Goal: Task Accomplishment & Management: Complete application form

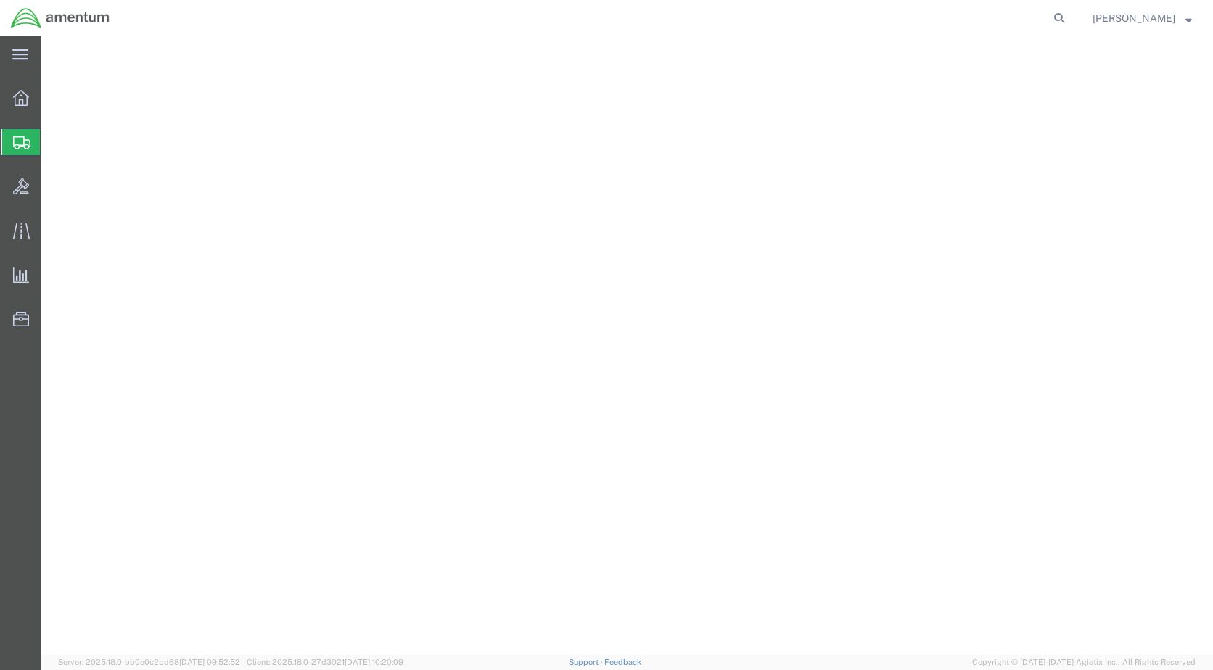
select select
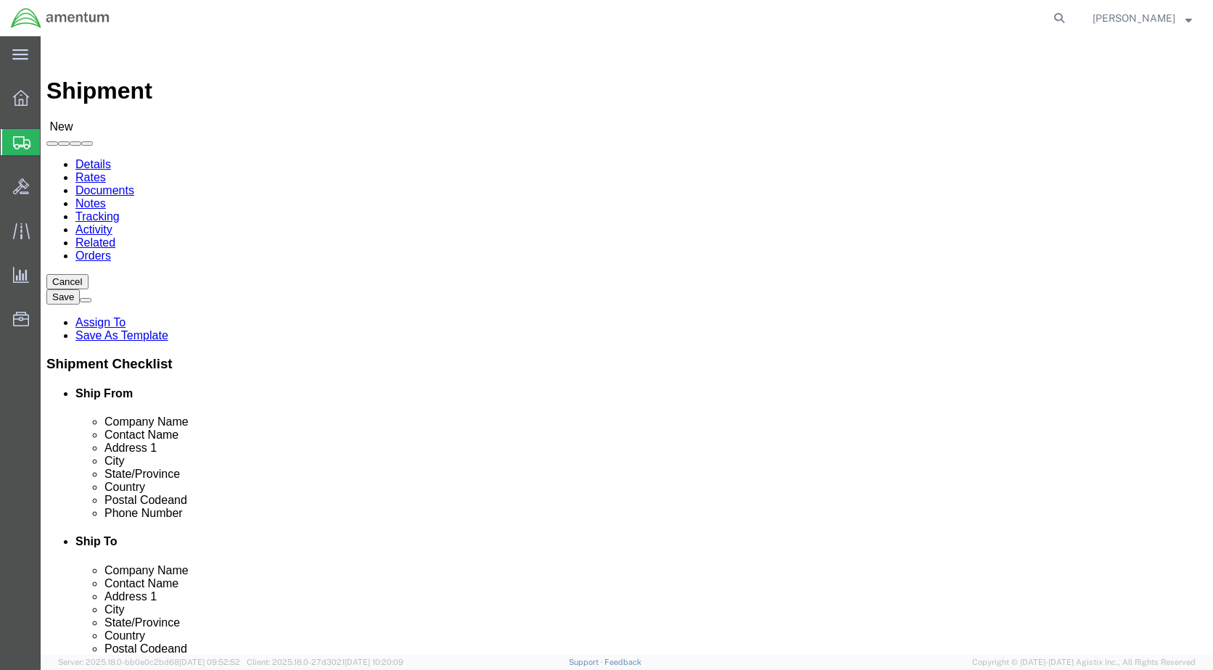
scroll to position [2466, 0]
select select "49918"
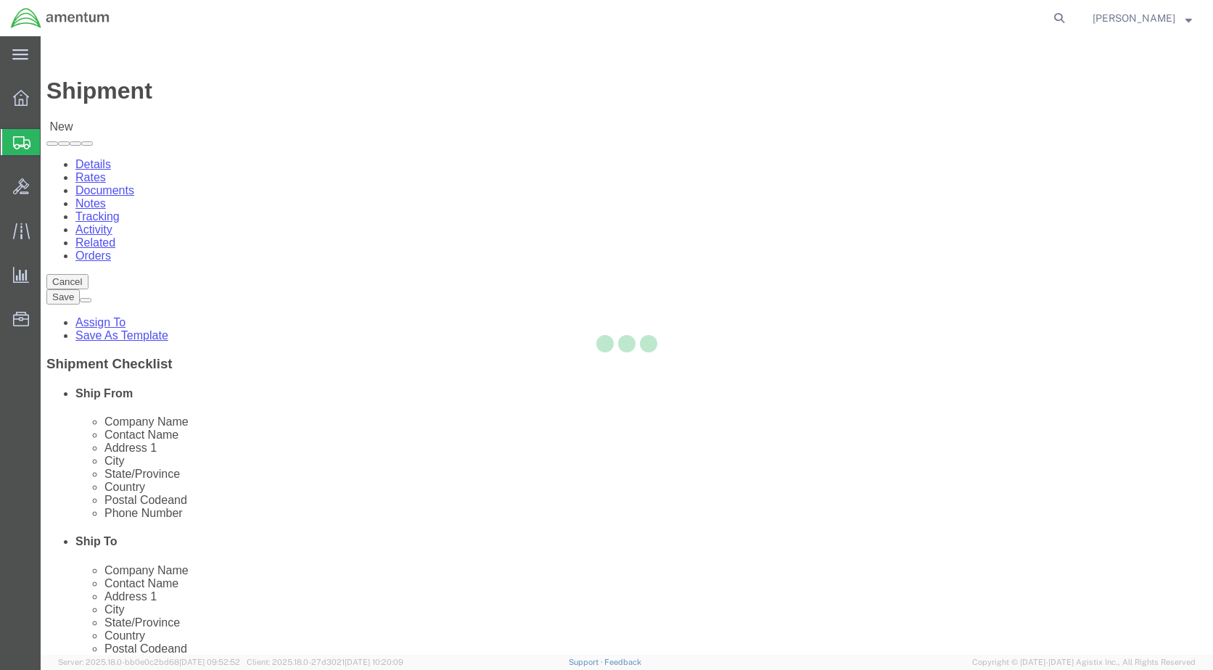
select select "WA"
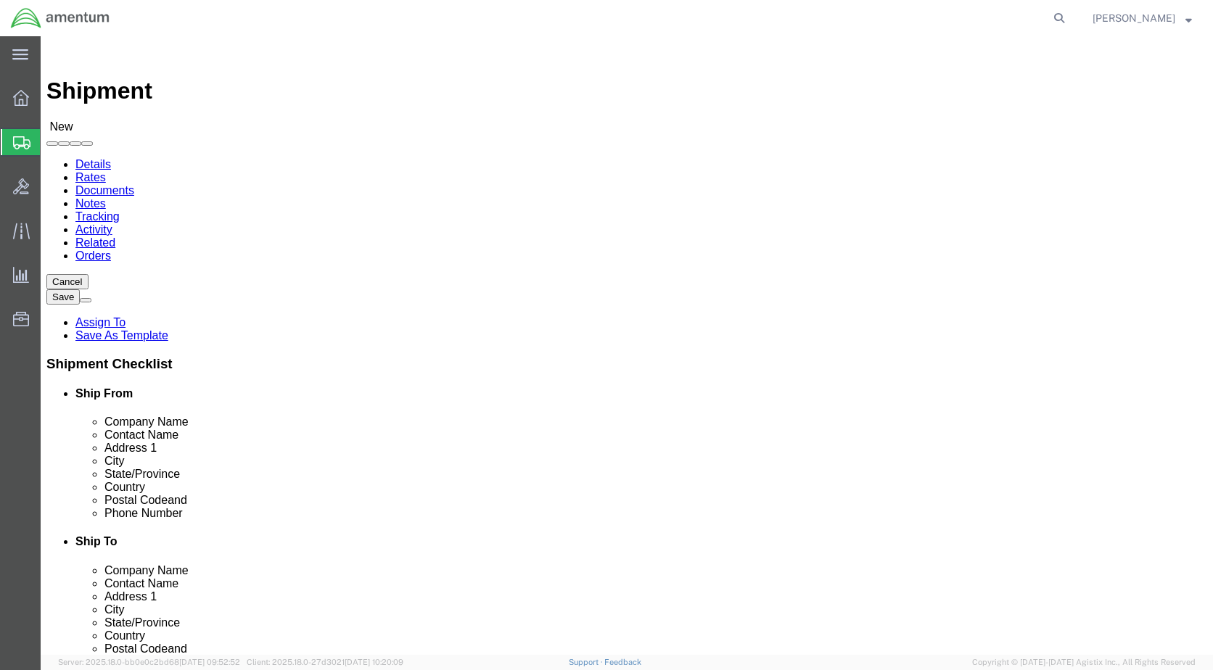
scroll to position [2611, 0]
select select "49920"
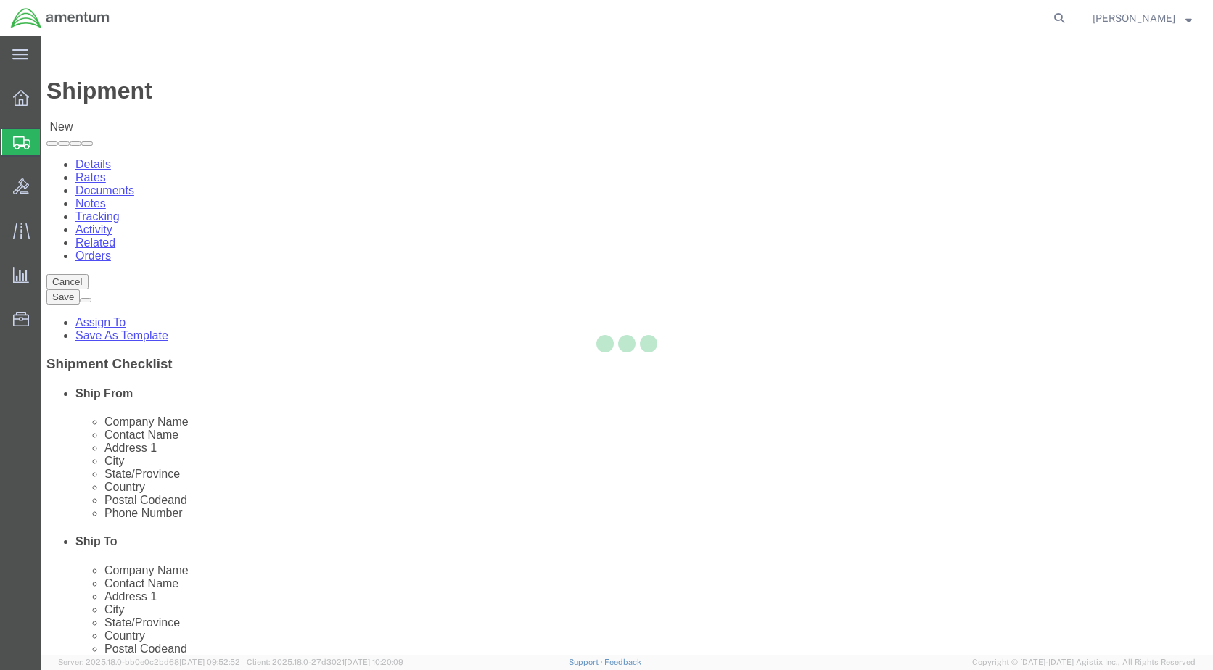
select select "MT"
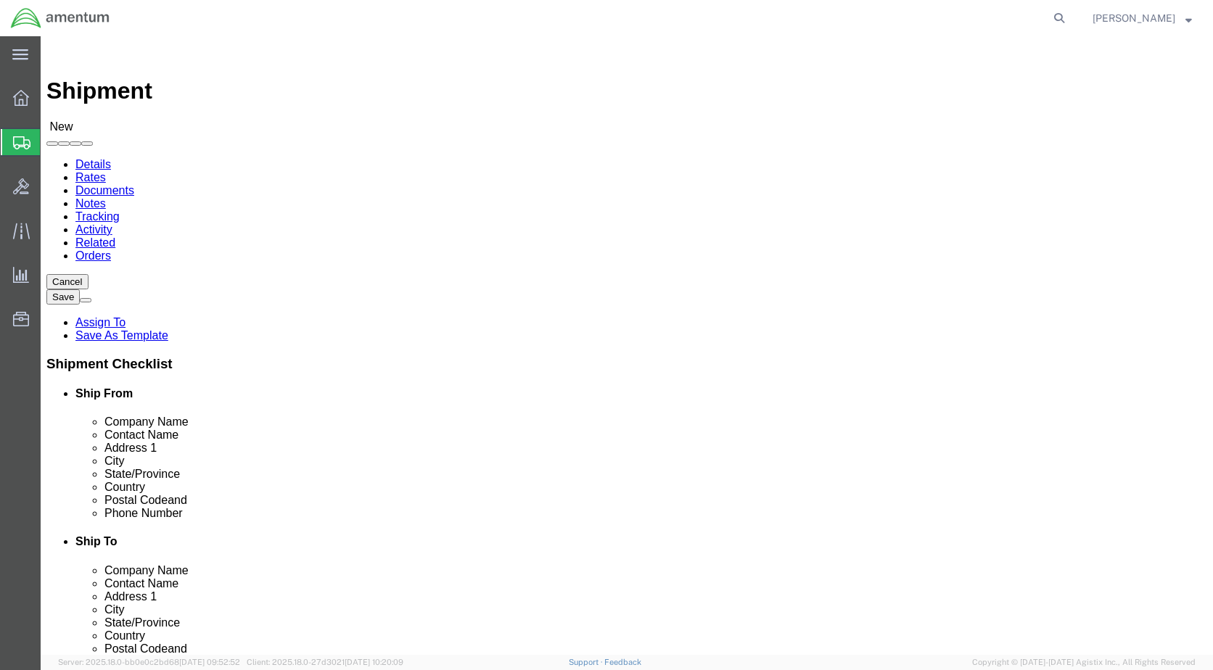
drag, startPoint x: 725, startPoint y: 302, endPoint x: 529, endPoint y: 307, distance: 195.9
click div "Contact Name"
type input "[PERSON_NAME] “[PERSON_NAME]” [PERSON_NAME]"
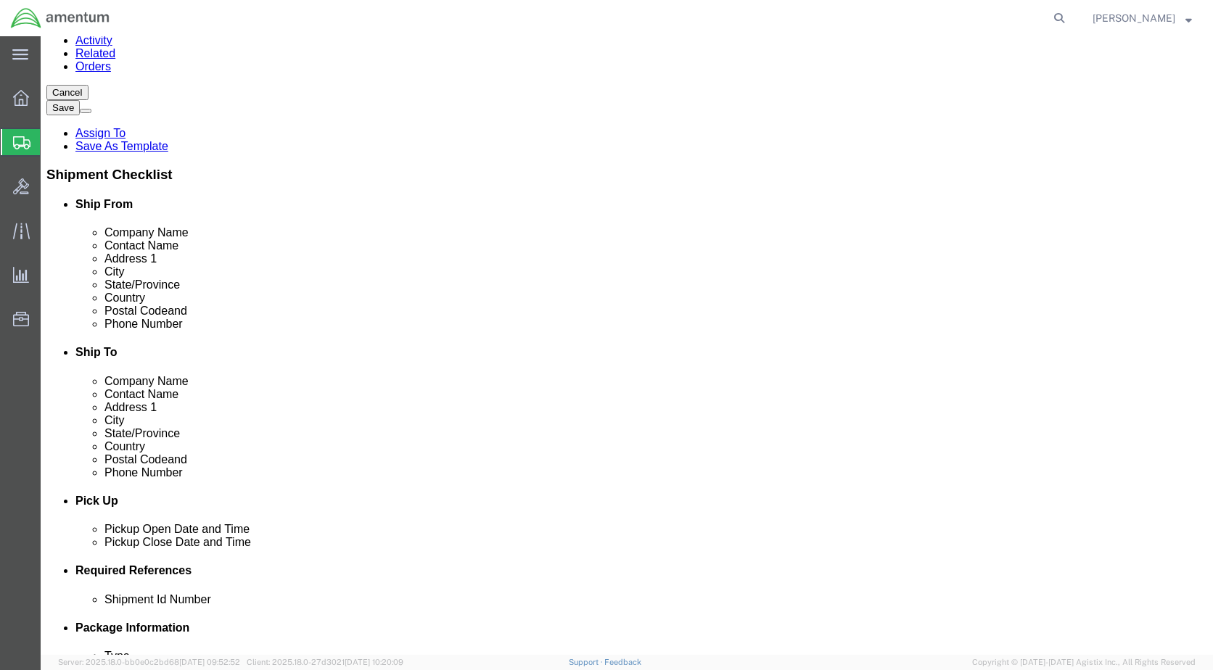
scroll to position [290, 0]
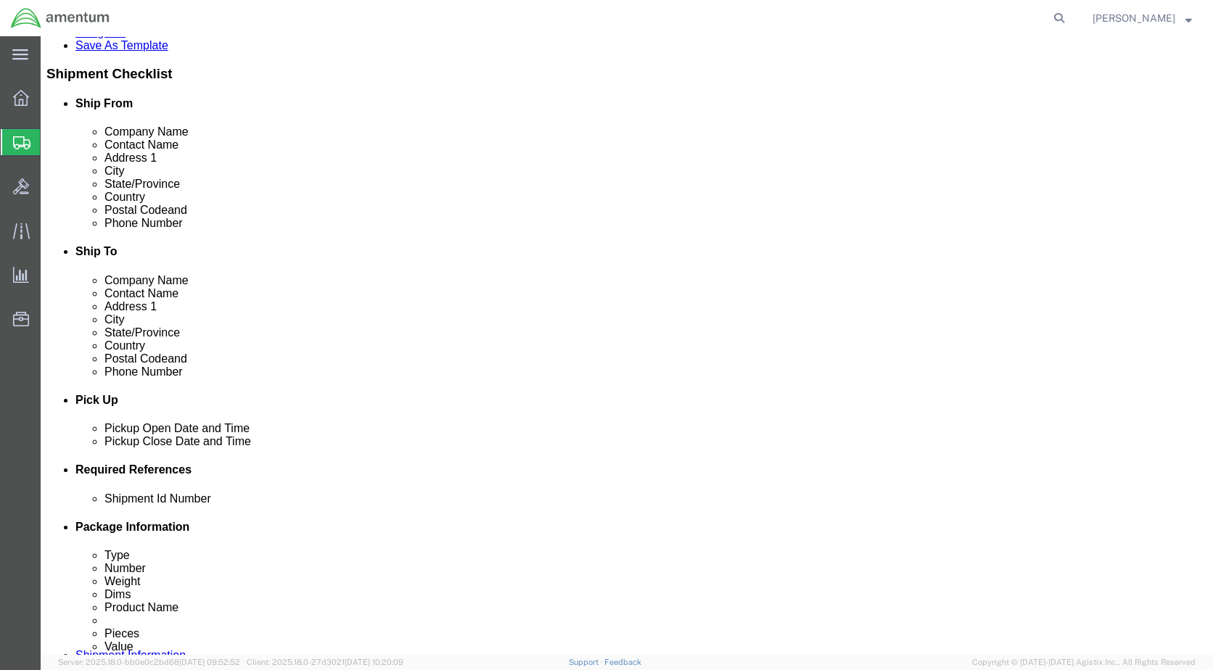
type input "ATTN: QC"
click div "Pickup Close Date Pickup Close Time Pickup Close Date and Time [DATE] 11:00 AM"
click div "[DATE] 11:00 AM"
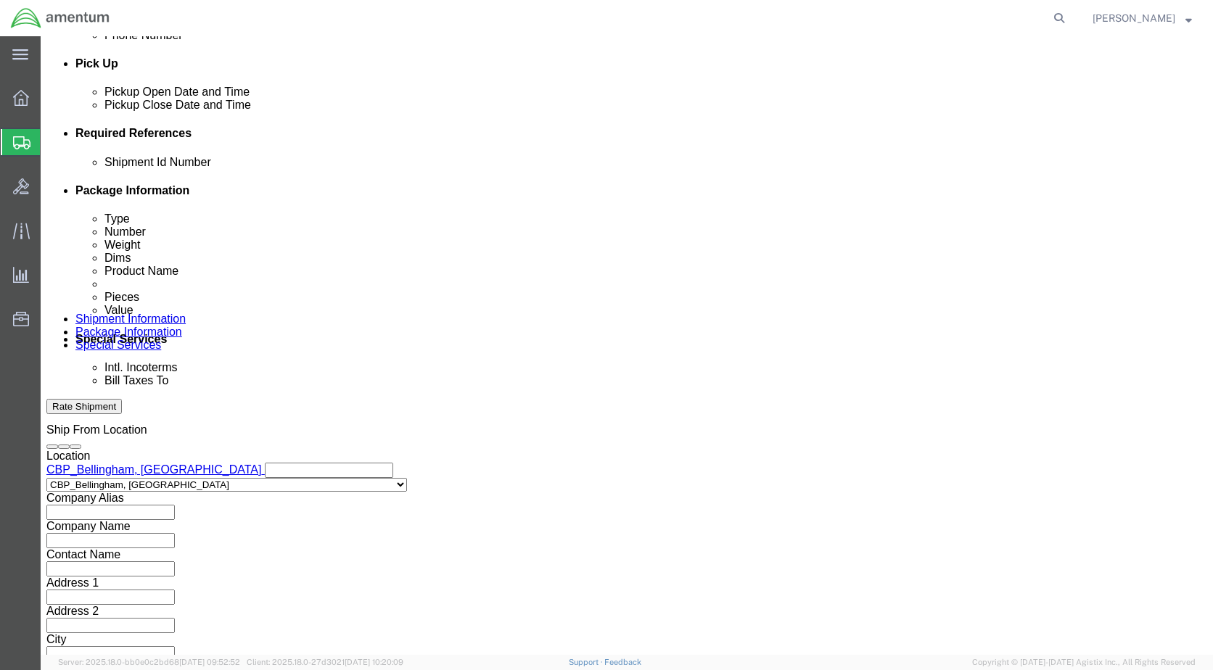
type input "3:00 PM"
click button "Apply"
click input "text"
type input "6118.03.03.2219.000.WBE.0000"
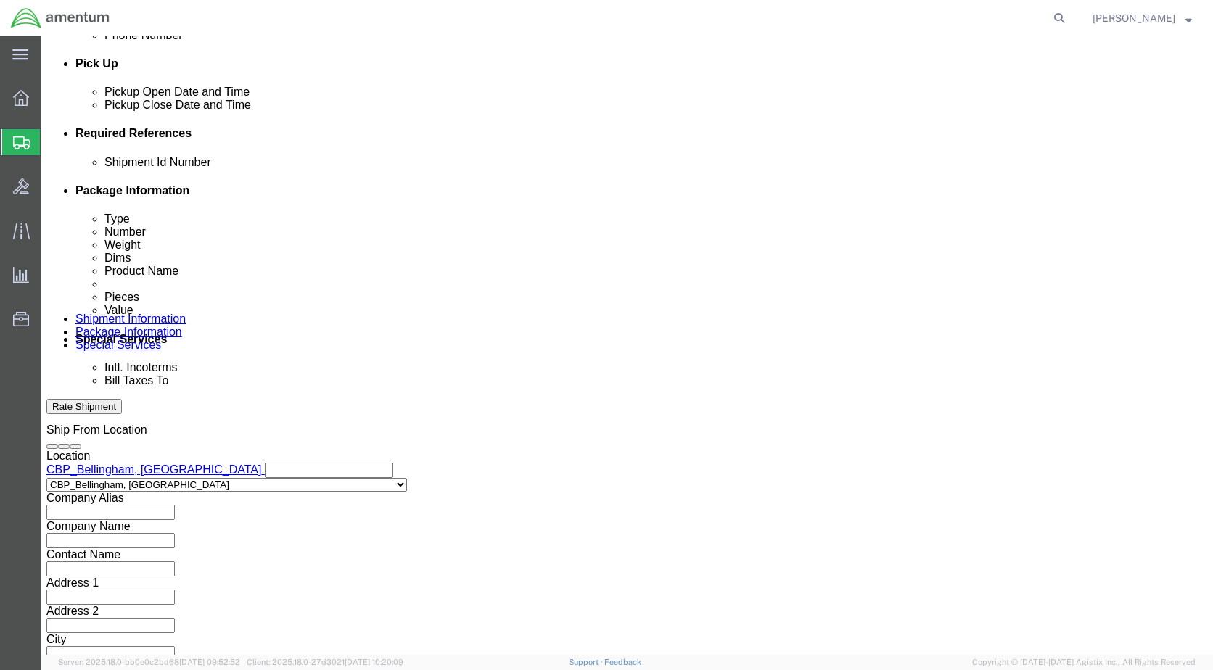
click button "Add reference"
drag, startPoint x: 421, startPoint y: 268, endPoint x: 410, endPoint y: 275, distance: 12.7
click select "Select Account Type Activity ID Airline Appointment Number ASN Batch Request # …"
select select "DEPT"
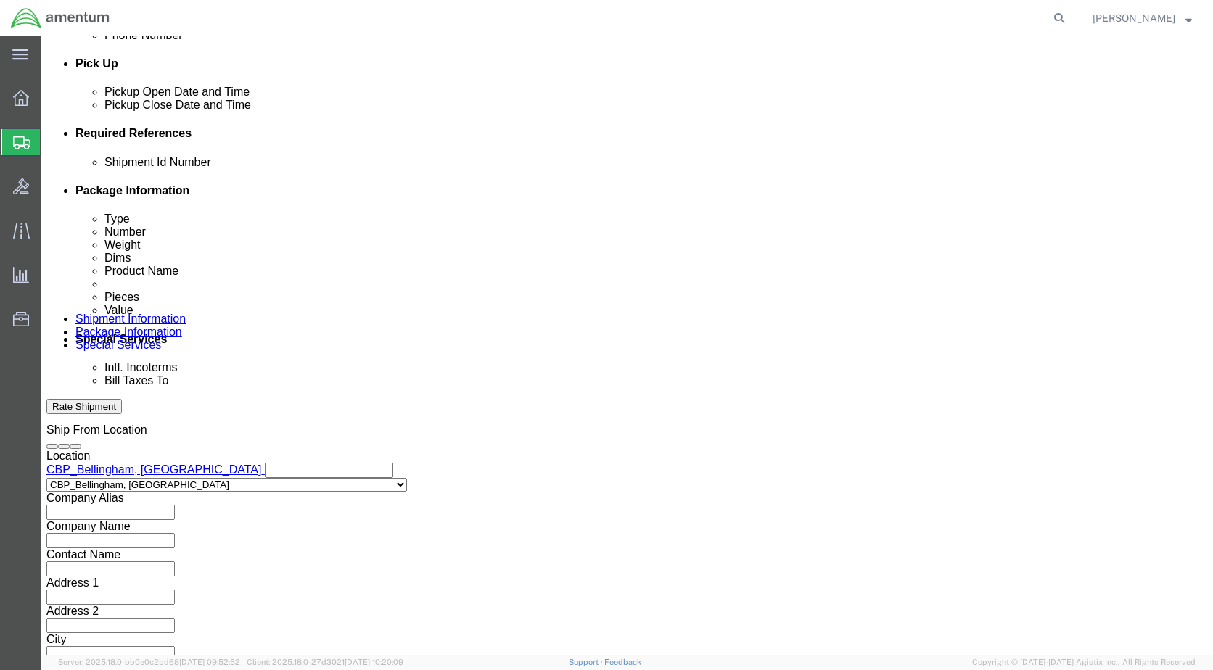
click select "Select Account Type Activity ID Airline Appointment Number ASN Batch Request # …"
click input "text"
type input "CBP"
click button "Add reference"
click select "Select Account Type Activity ID Airline Appointment Number ASN Batch Request # …"
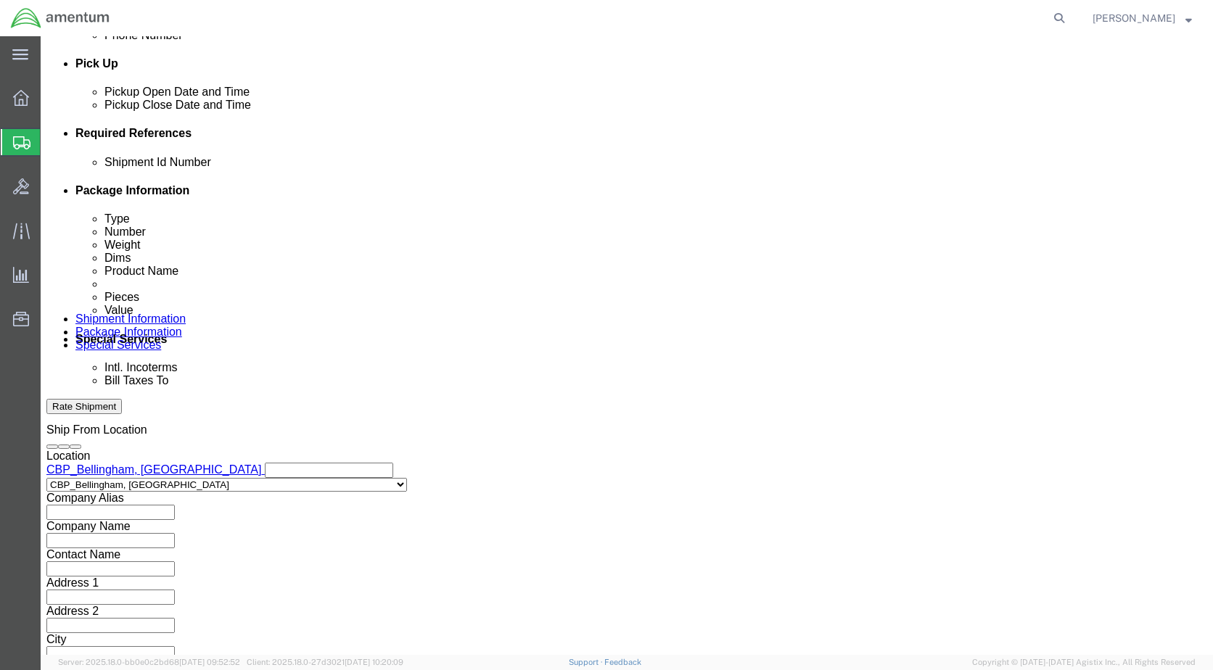
select select "CUSTREF"
click select "Select Account Type Activity ID Airline Appointment Number ASN Batch Request # …"
click input "text"
type input "ATTN: QA"
drag, startPoint x: 846, startPoint y: 563, endPoint x: 712, endPoint y: 529, distance: 138.6
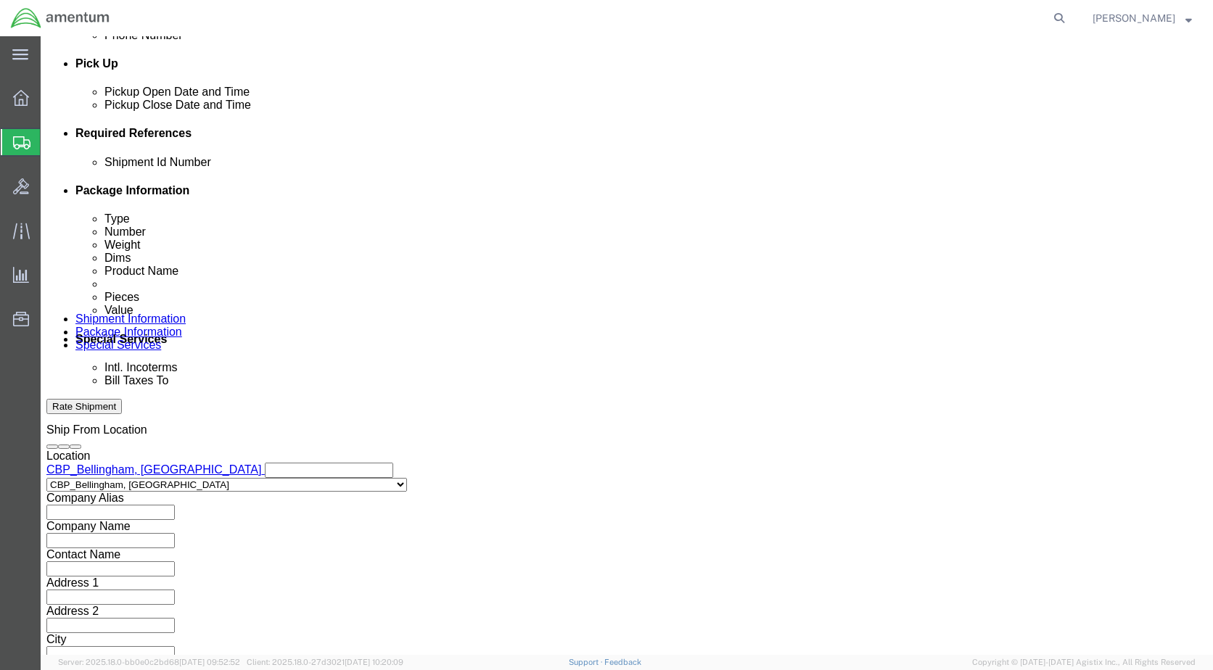
click button "Continue"
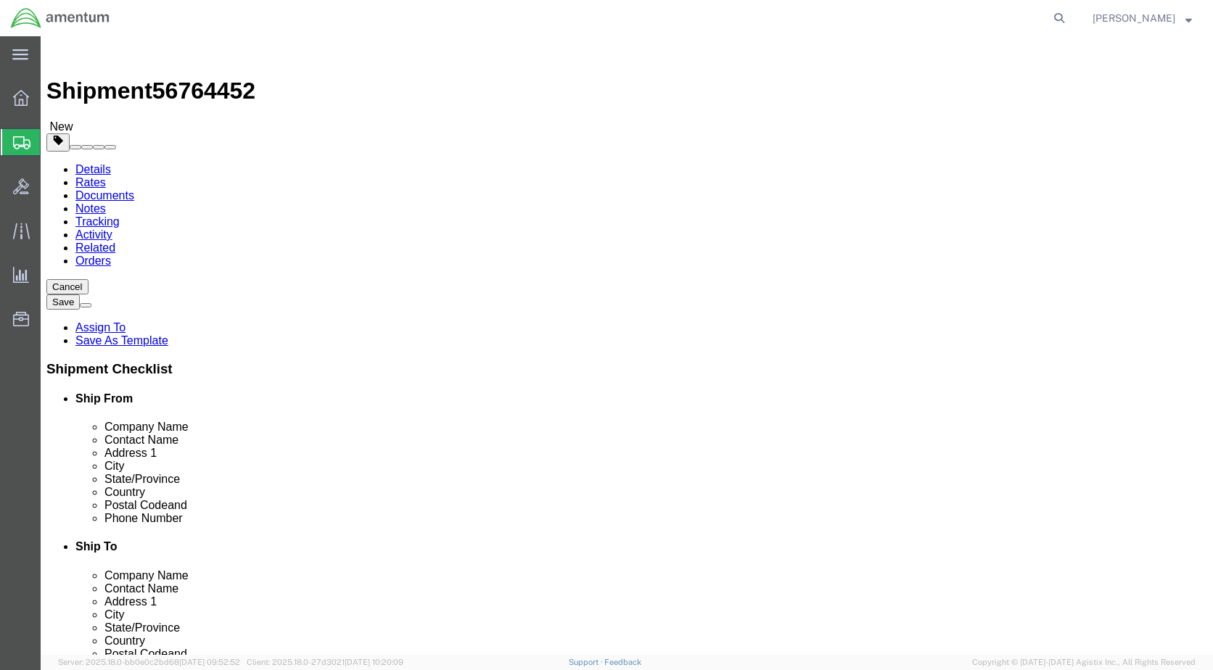
click select "Select BCK Boxes Bale(s) Basket(s) Bolt(s) Bottle(s) Buckets Bulk Bundle(s) Can…"
select select "SBX"
click select "Select BCK Boxes Bale(s) Basket(s) Bolt(s) Bottle(s) Buckets Bulk Bundle(s) Can…"
type input "12.25"
type input "11.00"
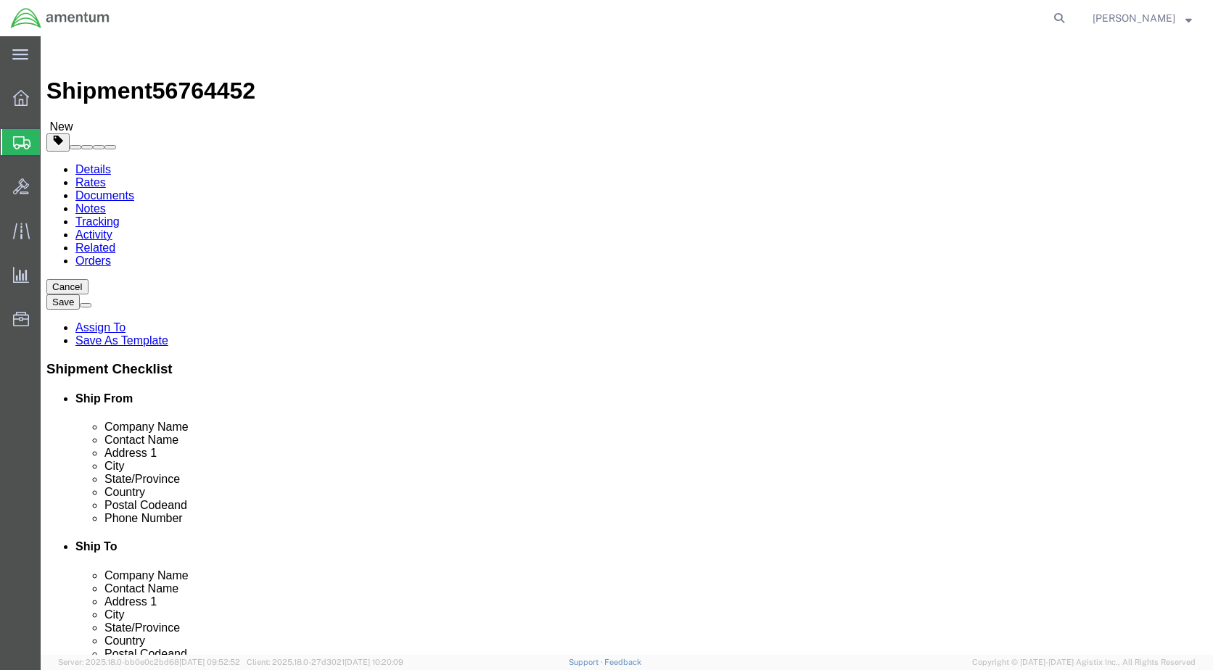
type input "1.50"
click input "0.00"
type input "3.00"
click link "Add Content"
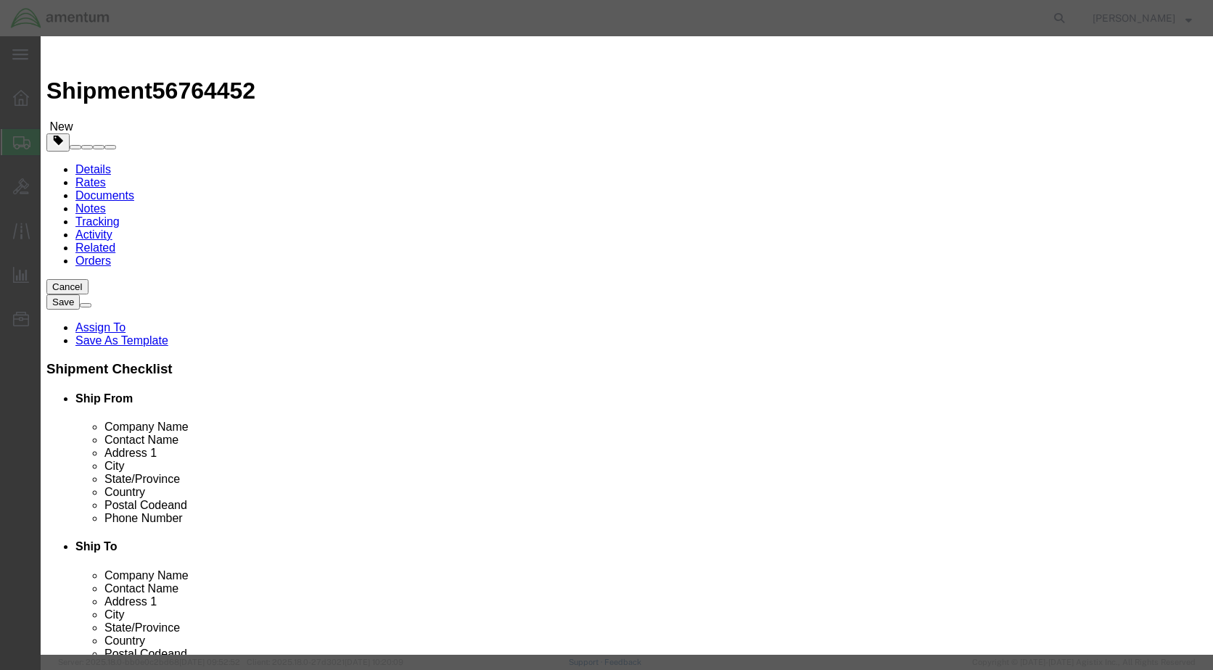
click input "text"
type input "PAPERWORK"
type input "1"
type input "5.00"
click button "Save & Close"
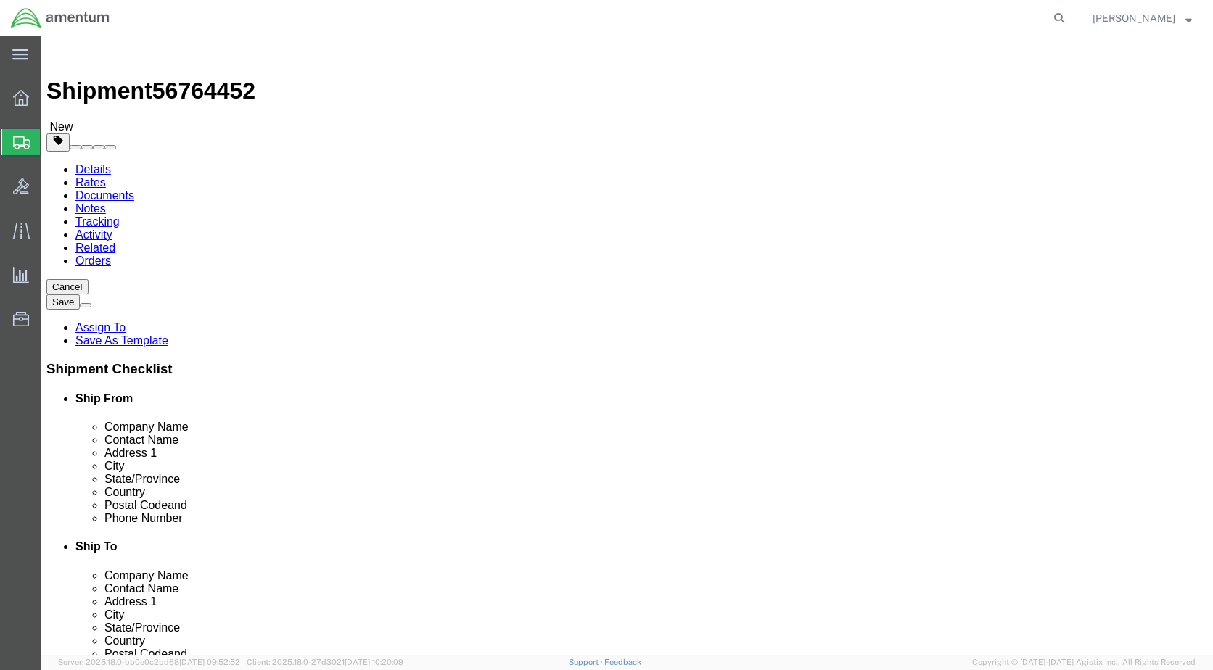
click button "Rate Shipment"
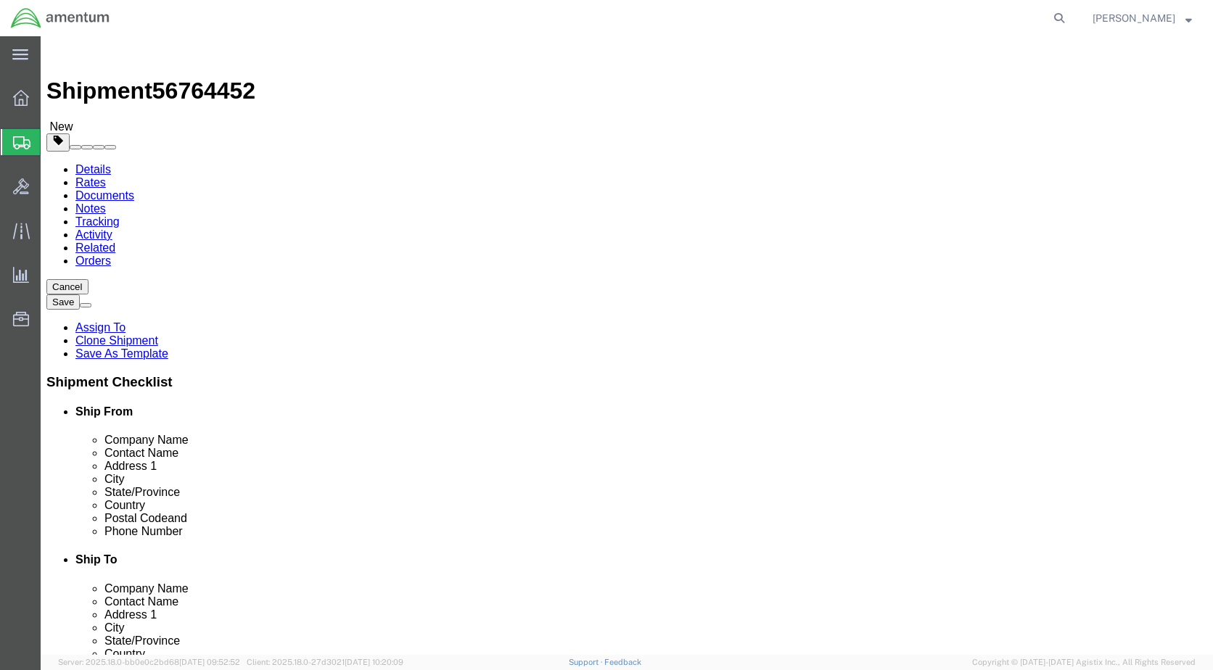
click at [97, 163] on link "Details" at bounding box center [93, 169] width 36 height 12
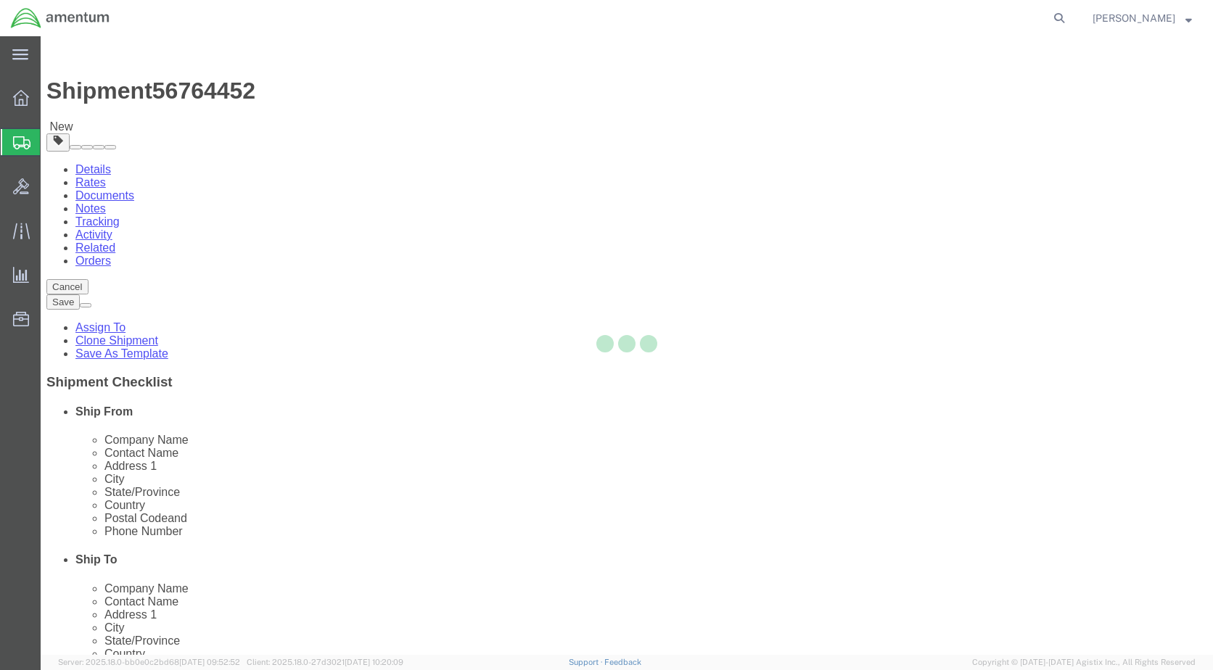
select select "49918"
select select "49920"
click at [142, 95] on div at bounding box center [627, 345] width 1172 height 619
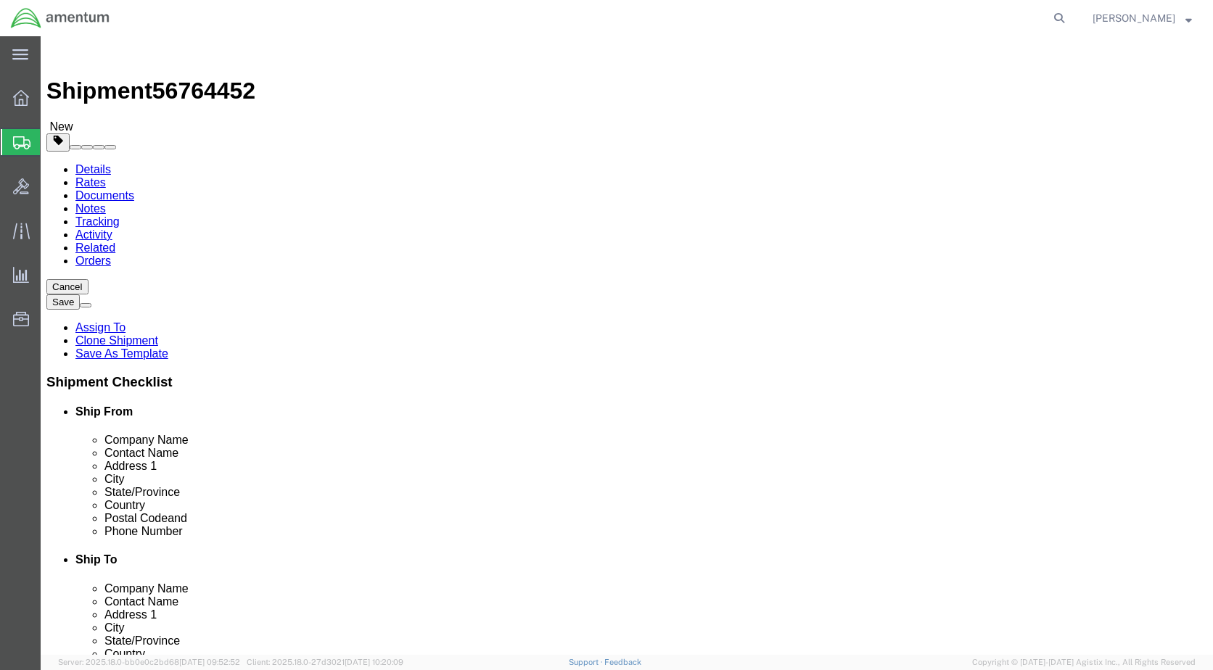
click link "Rates"
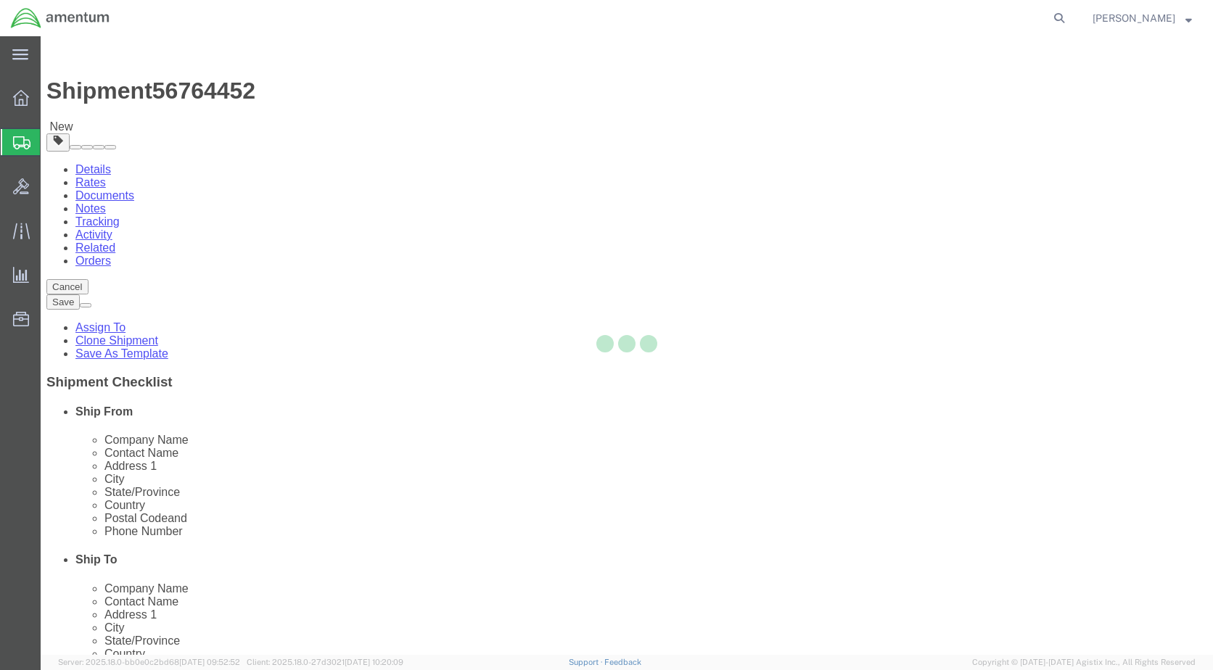
select select "49918"
select select "49920"
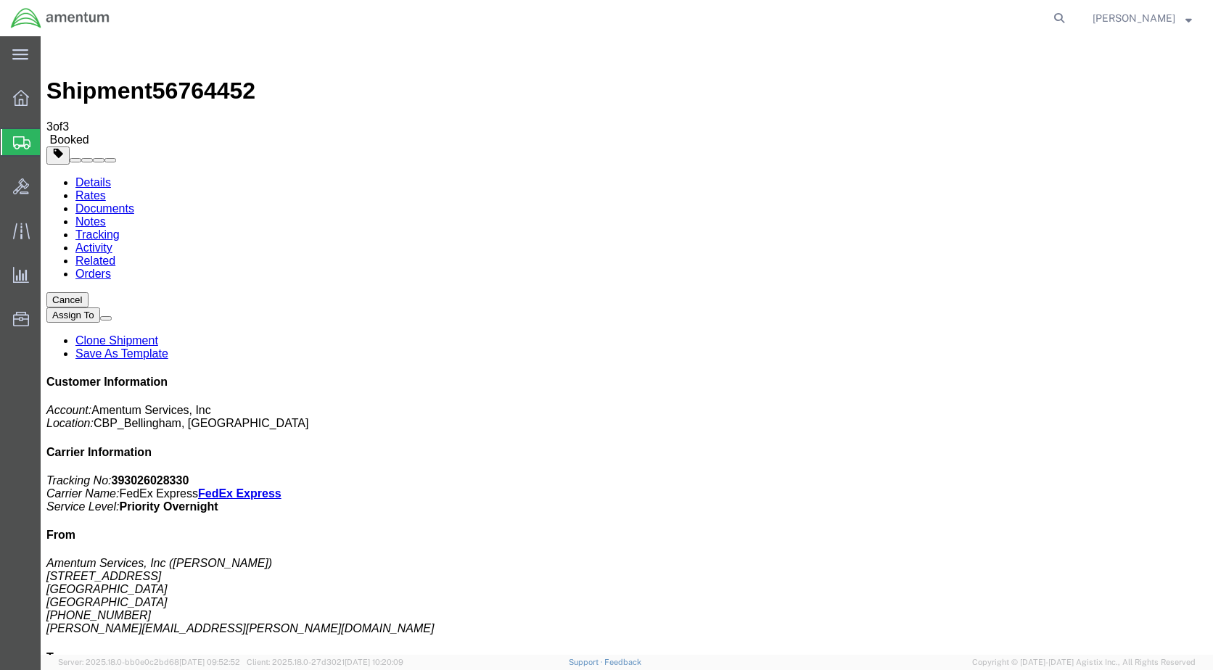
click at [105, 176] on link "Details" at bounding box center [93, 182] width 36 height 12
click link "Schedule pickup request"
click at [0, 0] on span "Create Shipment" at bounding box center [0, 0] width 0 height 0
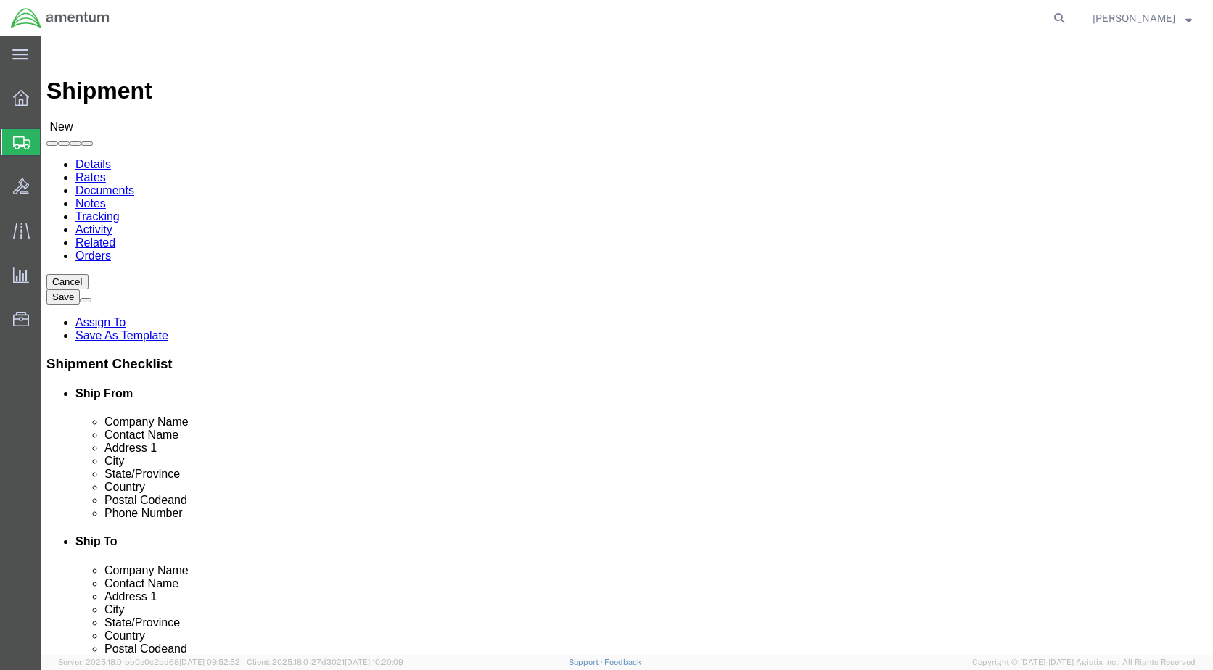
scroll to position [2683, 0]
select select "49918"
select select "WA"
drag, startPoint x: 880, startPoint y: 257, endPoint x: 838, endPoint y: 221, distance: 55.5
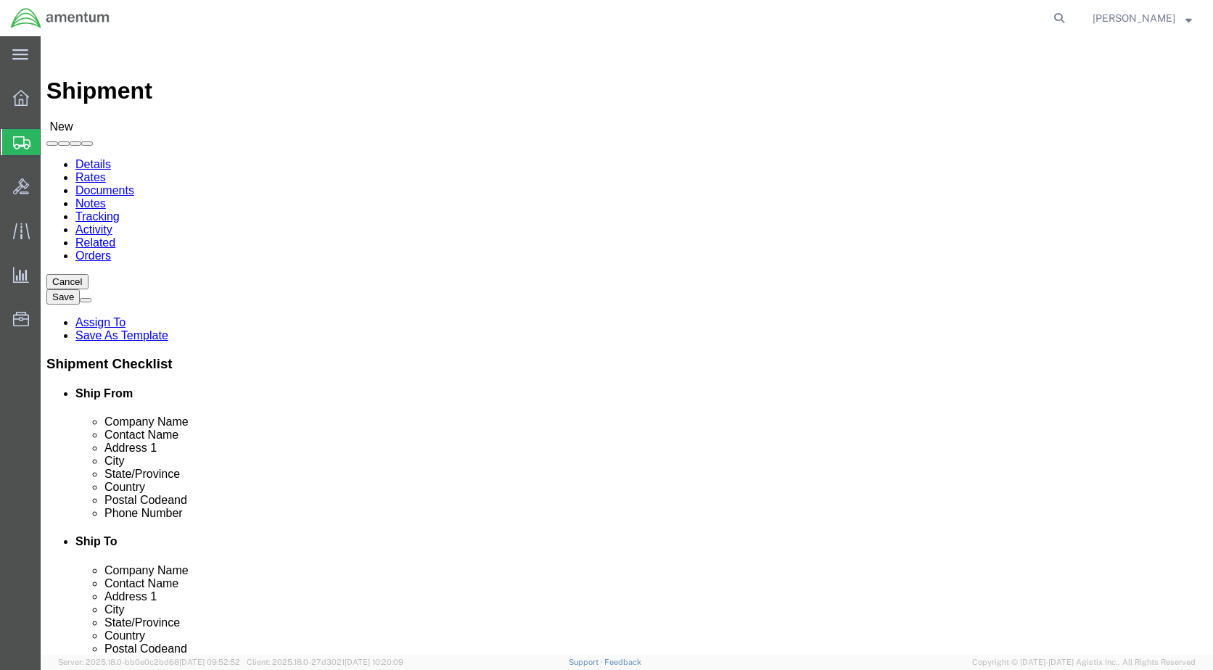
select select "49930"
select select "FL"
click input "text"
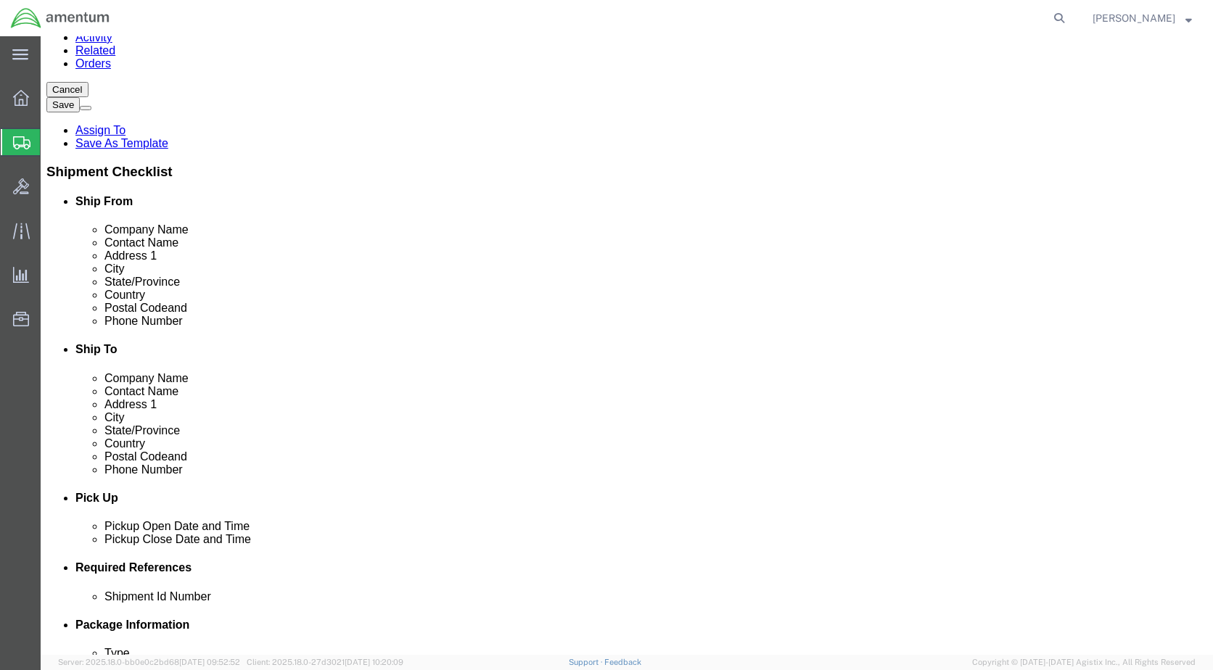
scroll to position [218, 0]
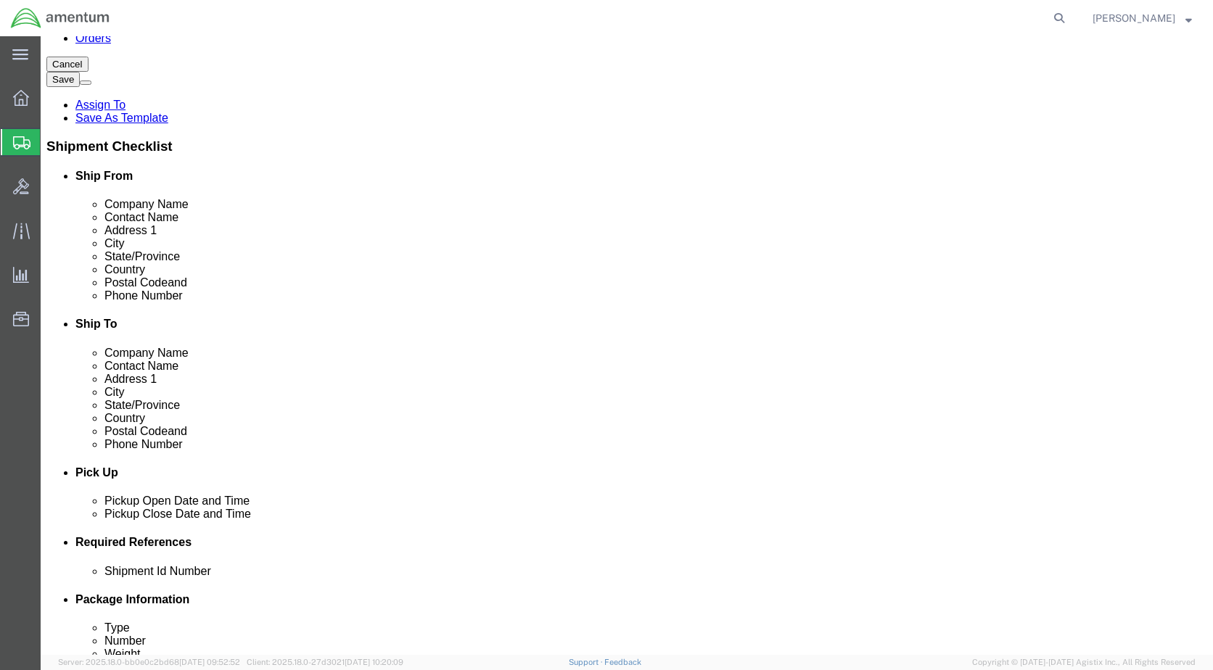
type input "[PERSON_NAME]"
click div "[DATE] 12:00 PM"
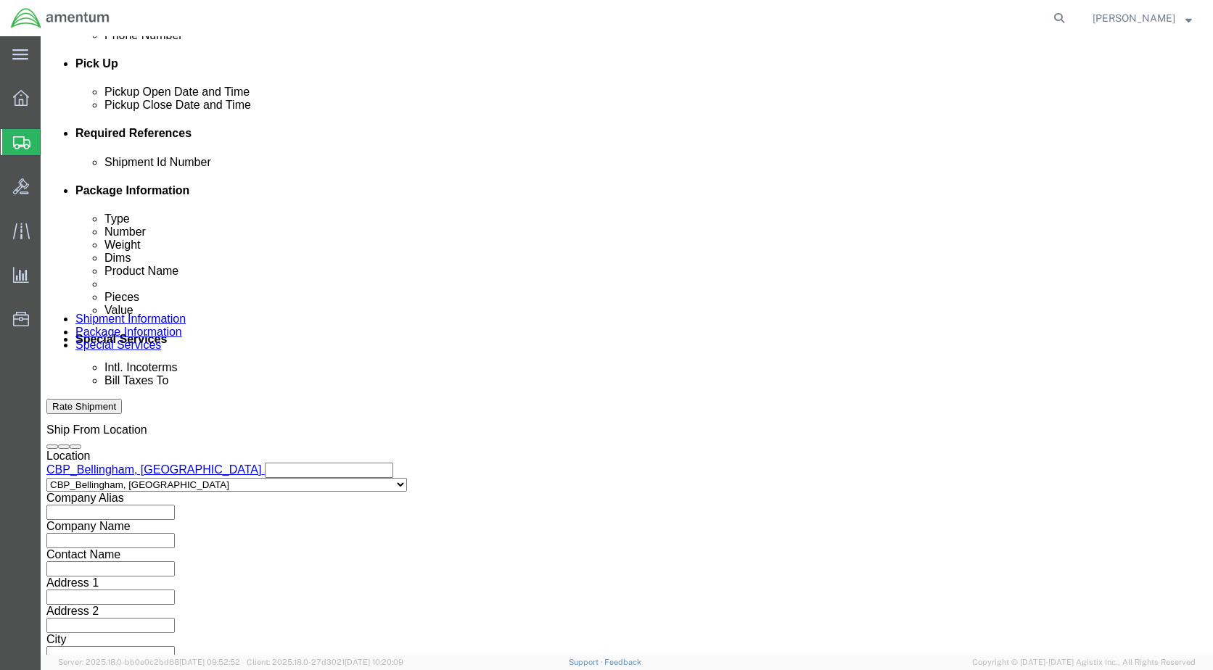
type input "3:00 PM"
click button "Apply"
click input "text"
type input "6118.03.03.2219.000.WBE.0000"
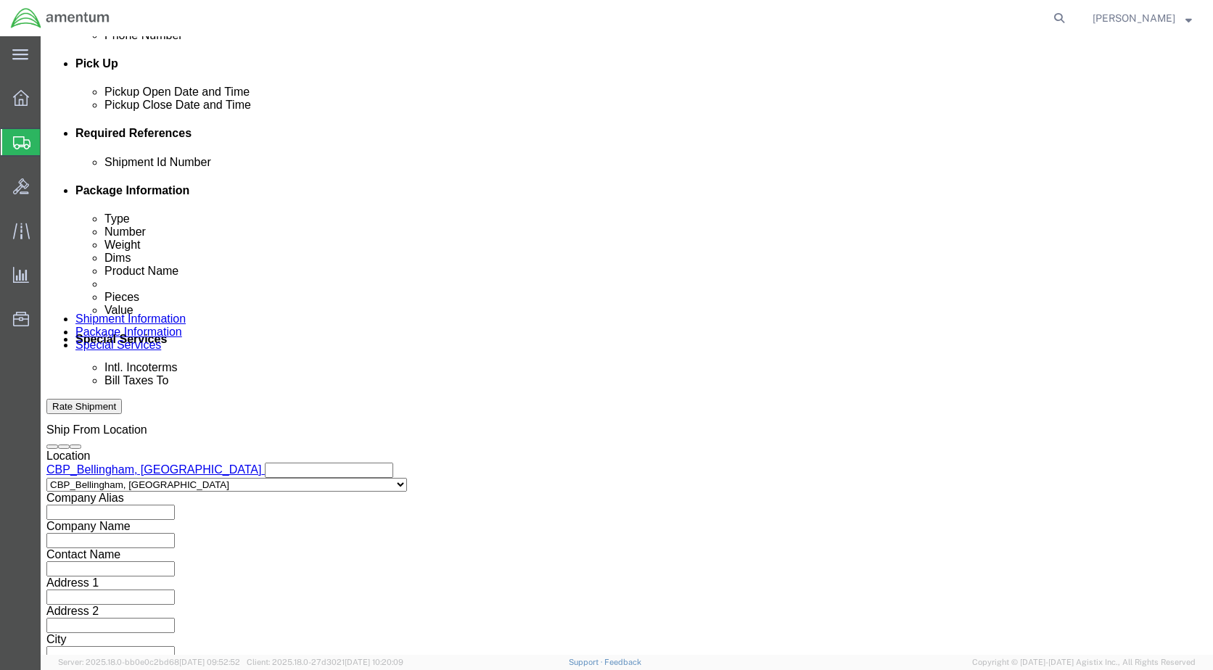
click button "Add reference"
click select "Select Account Type Activity ID Airline Appointment Number ASN Batch Request # …"
select select "DEPT"
click select "Select Account Type Activity ID Airline Appointment Number ASN Batch Request # …"
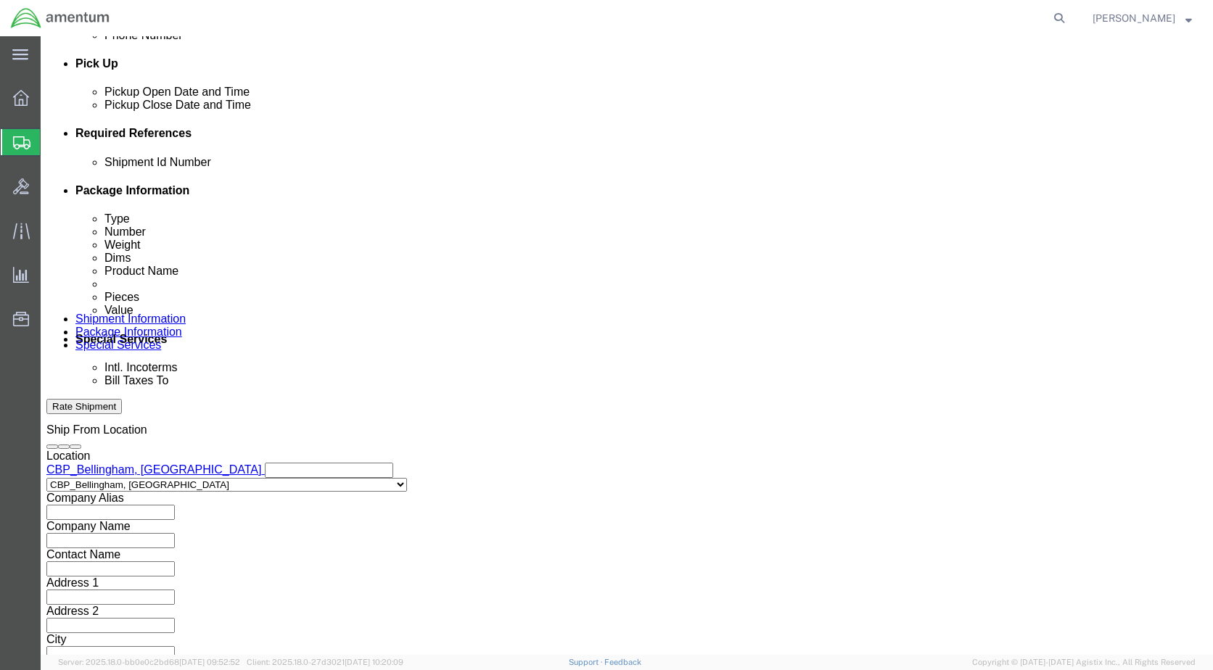
click input "text"
type input "CBP"
click button "Add reference"
click select "Select Account Type Activity ID Airline Appointment Number ASN Batch Request # …"
select select "CUSTREF"
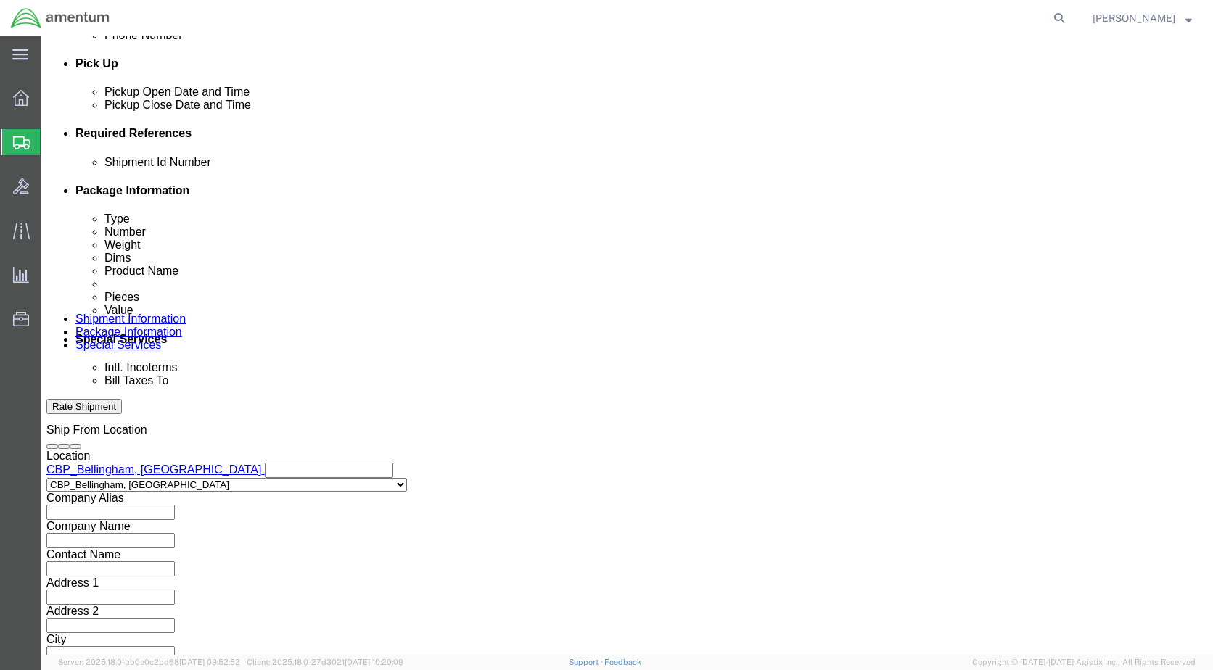
click select "Select Account Type Activity ID Airline Appointment Number ASN Batch Request # …"
click input "text"
type input "329852"
drag, startPoint x: 834, startPoint y: 550, endPoint x: 833, endPoint y: 539, distance: 11.7
click div "Previous Continue"
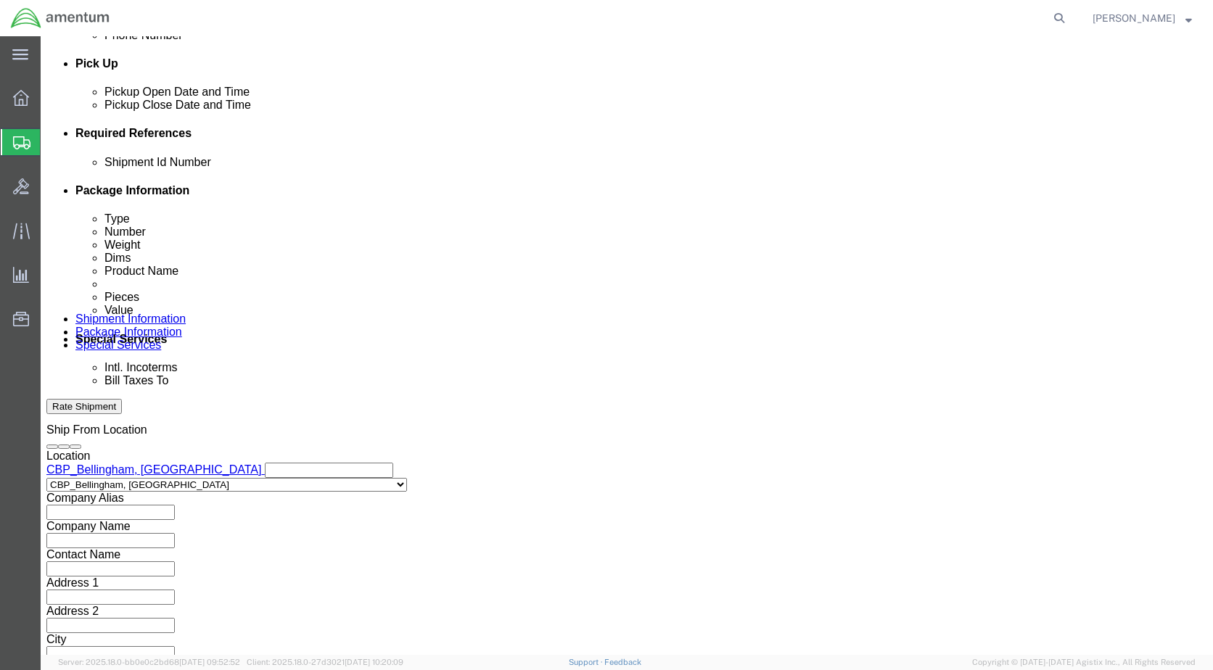
click button "Continue"
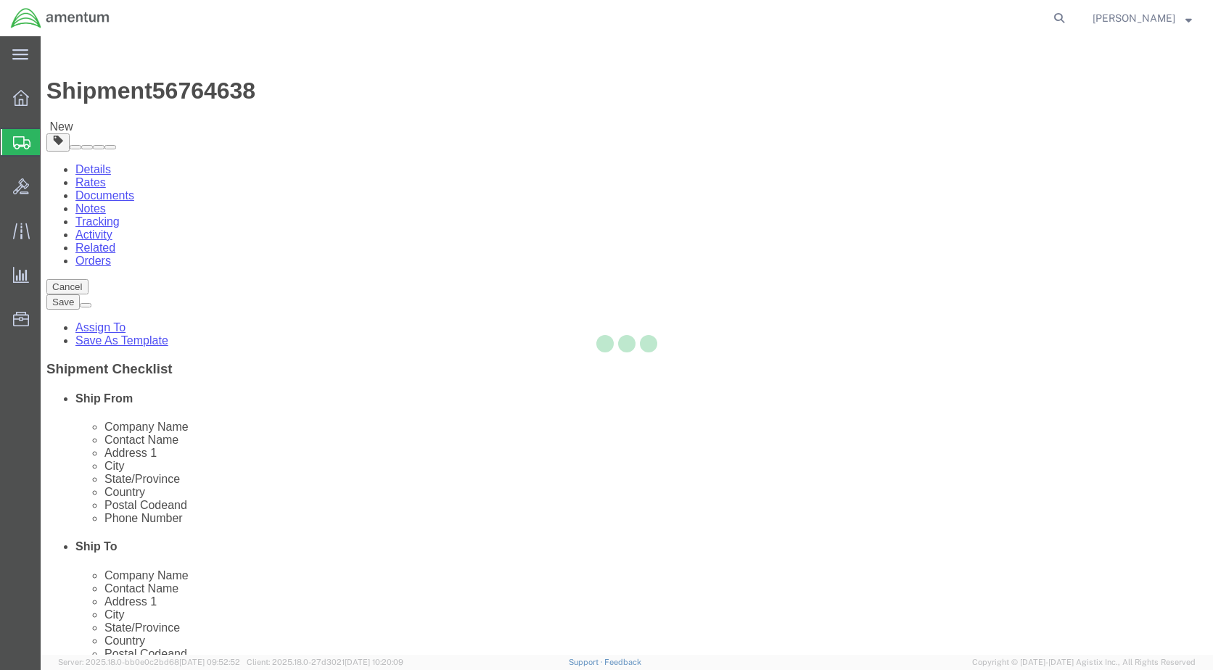
select select "CBOX"
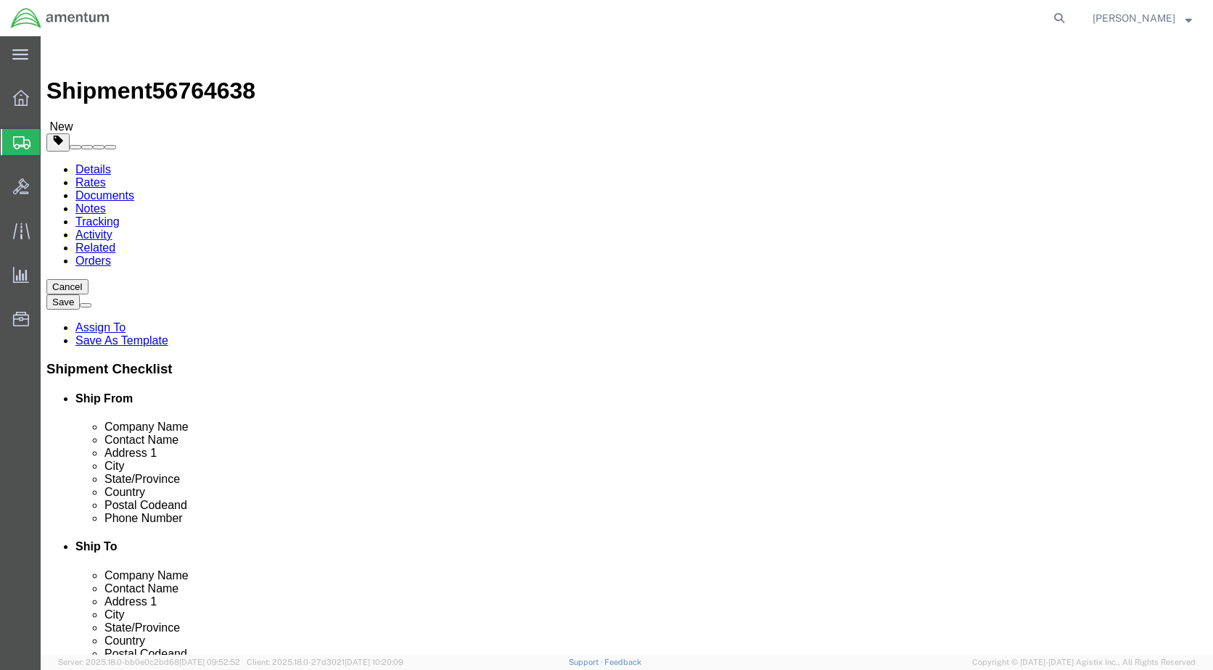
drag, startPoint x: 181, startPoint y: 327, endPoint x: 161, endPoint y: 324, distance: 19.8
click input "text"
type input "18"
type input "7"
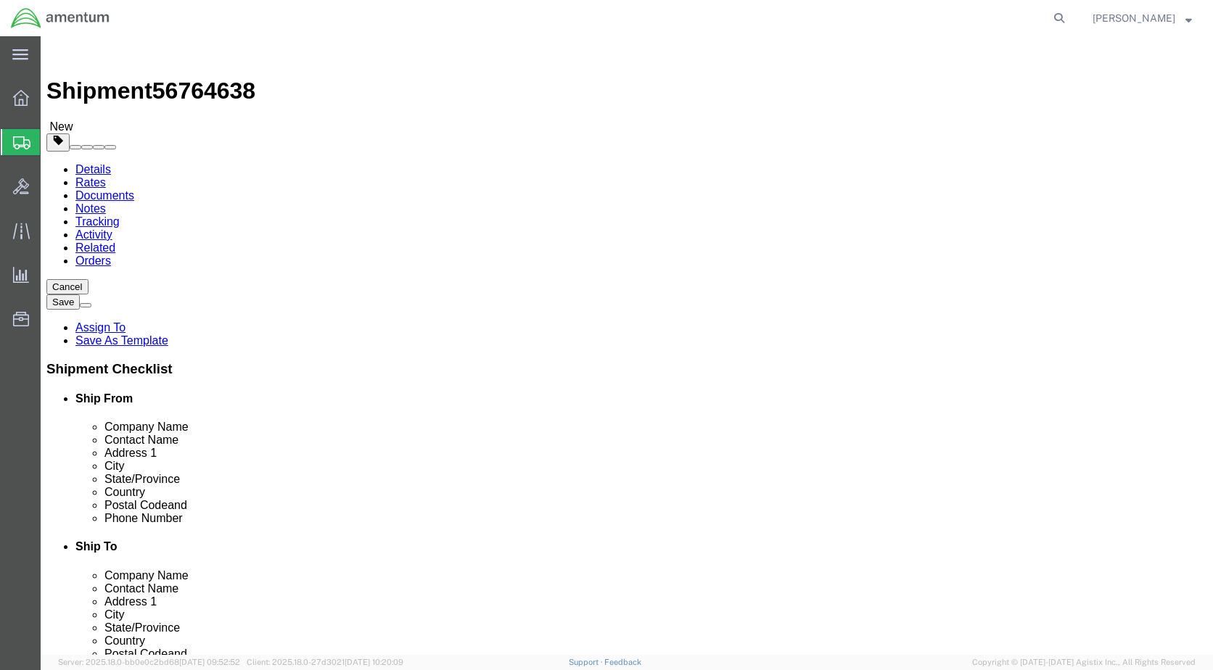
type input "1.00"
click span
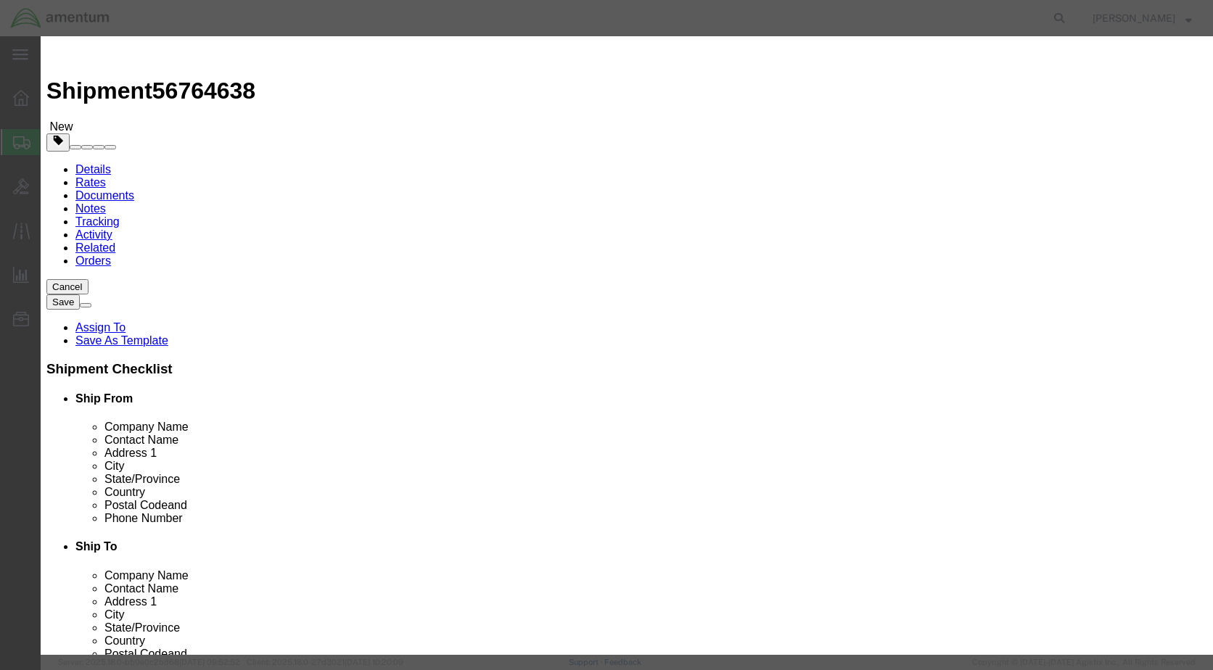
click input "text"
type input "GASKET KIT"
select select
checkbox input "false"
type input "985-569"
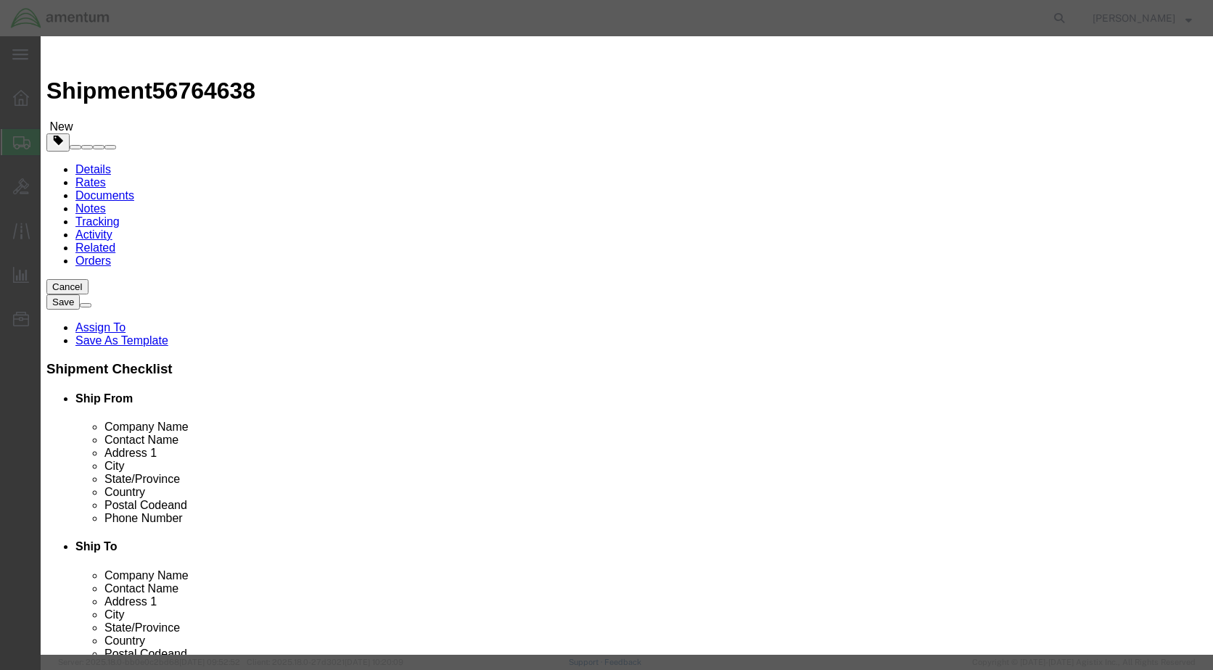
type input "GASKET KIT"
type input "1"
type input "500.00"
click button "Save & Close"
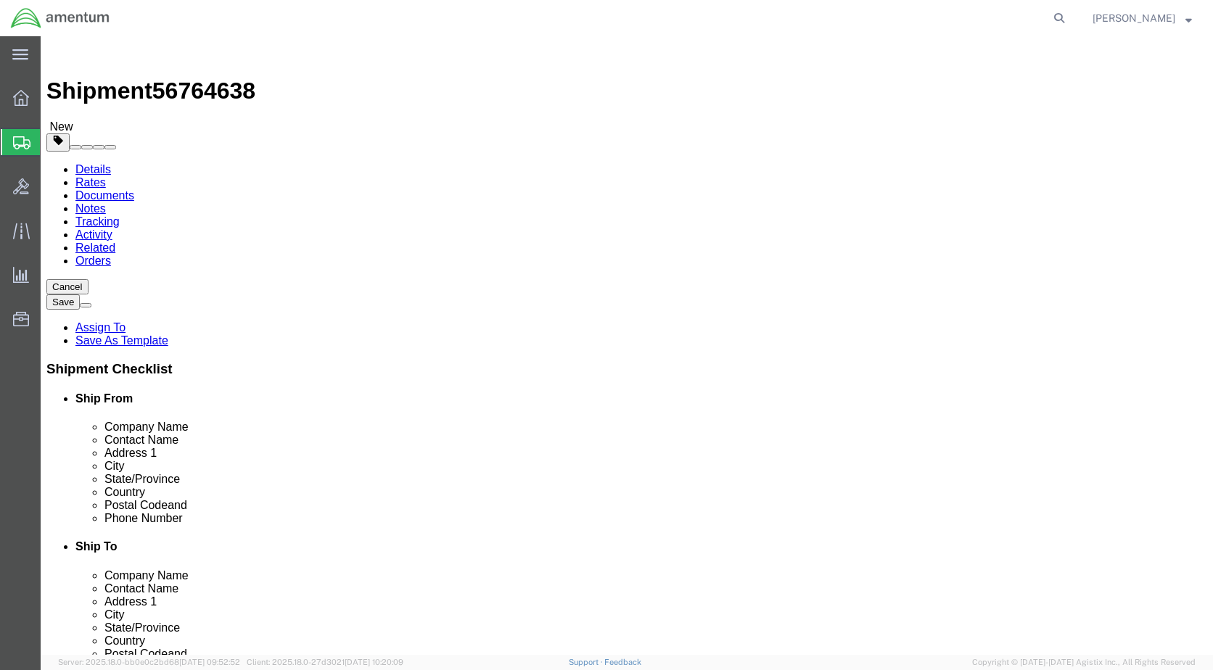
click button "Rate Shipment"
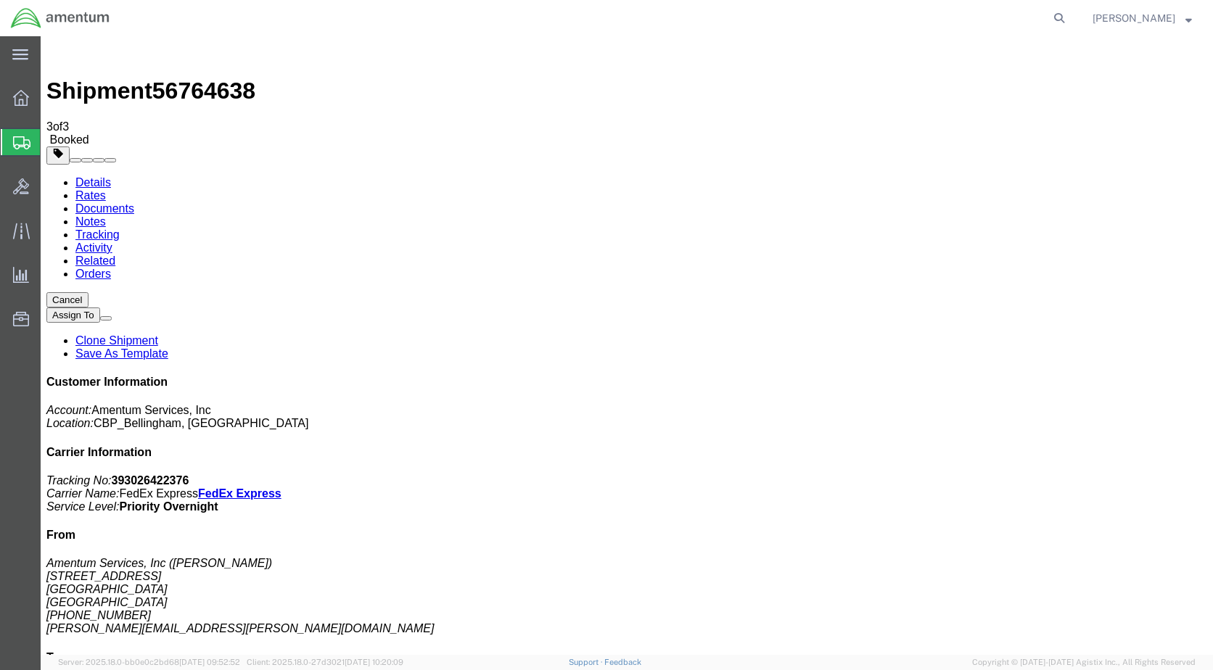
drag, startPoint x: 513, startPoint y: 262, endPoint x: 540, endPoint y: 402, distance: 142.5
